Goal: Navigation & Orientation: Find specific page/section

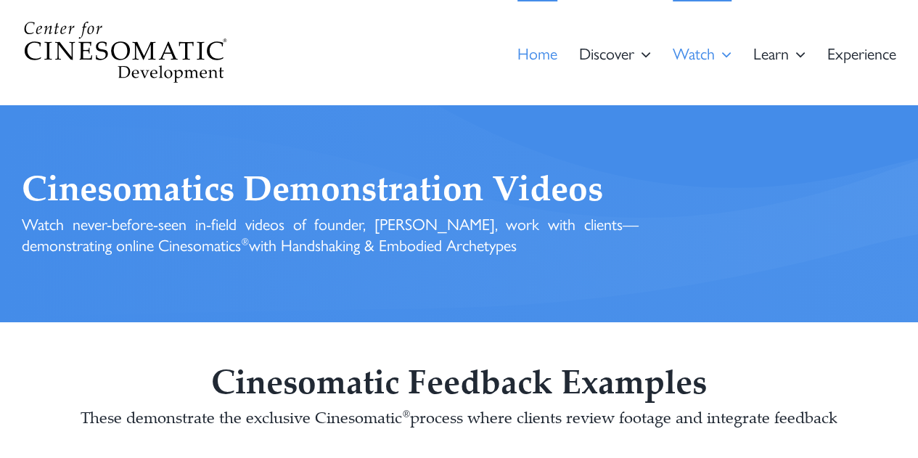
click at [546, 57] on span "Home" at bounding box center [537, 53] width 40 height 16
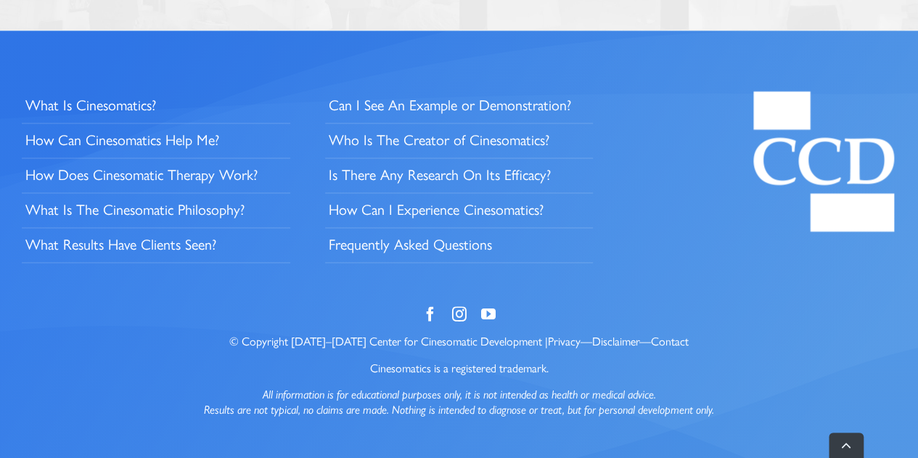
scroll to position [3709, 0]
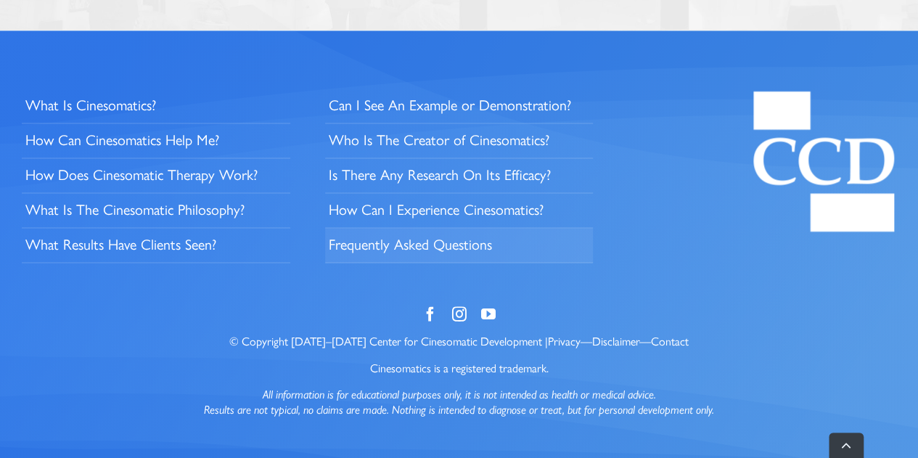
click at [377, 244] on span "Fre­quent­ly Asked Questions" at bounding box center [410, 243] width 163 height 19
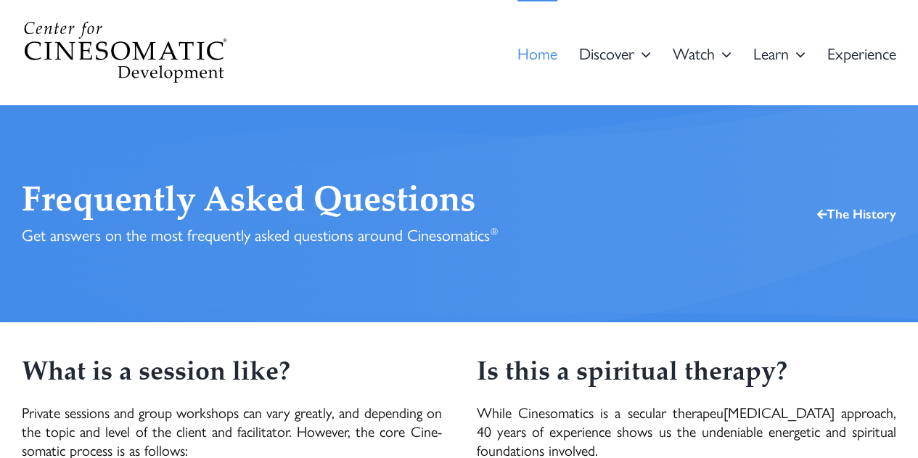
click at [543, 61] on span "Home" at bounding box center [537, 53] width 40 height 16
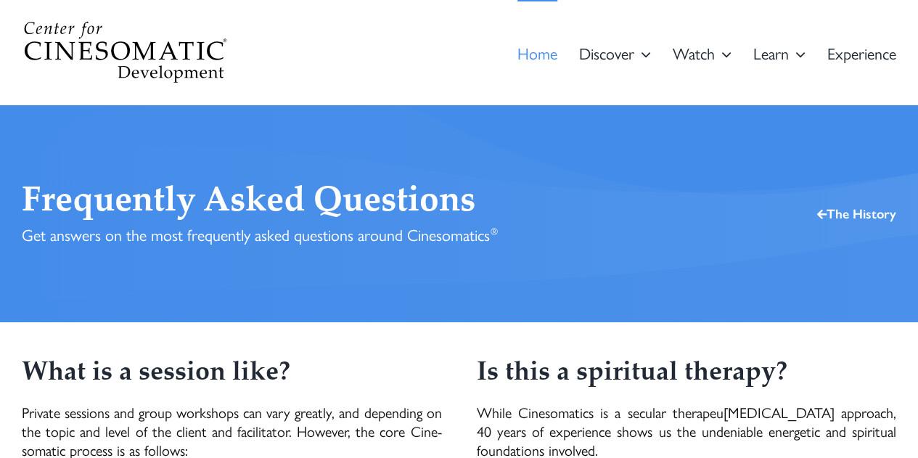
click at [521, 49] on span "Home" at bounding box center [537, 53] width 40 height 16
